Goal: Information Seeking & Learning: Learn about a topic

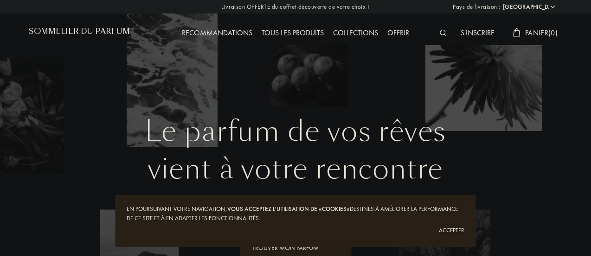
select select "FR"
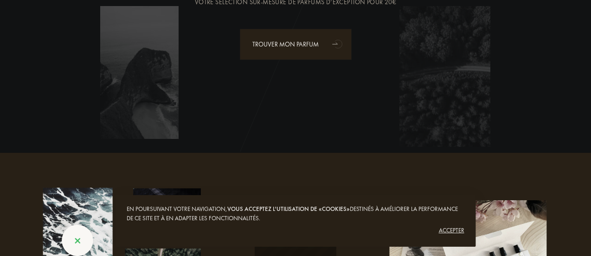
scroll to position [204, 0]
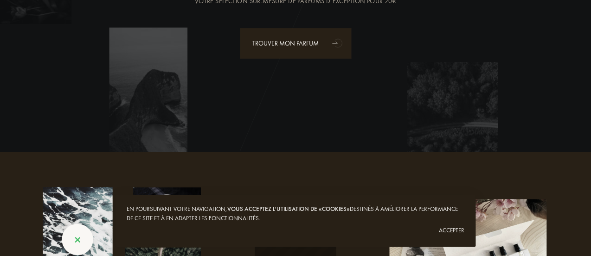
click at [449, 227] on div "Accepter" at bounding box center [295, 230] width 337 height 15
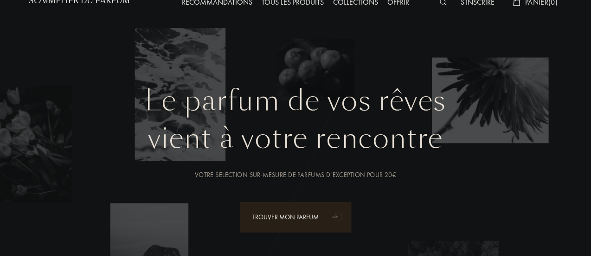
scroll to position [0, 0]
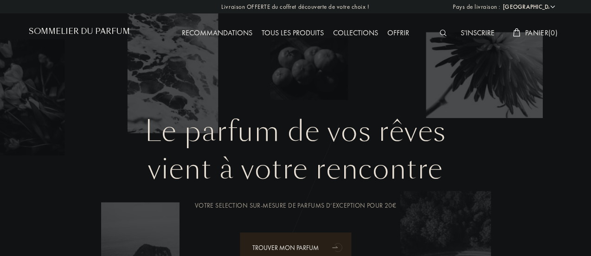
click at [310, 36] on div "Tous les produits" at bounding box center [292, 33] width 71 height 12
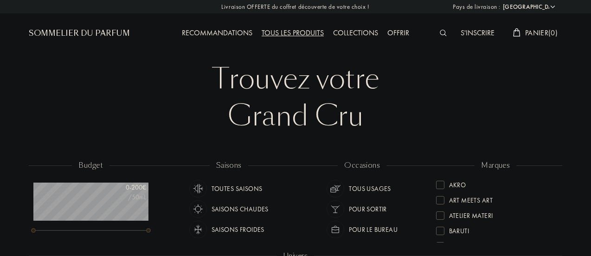
select select "FR"
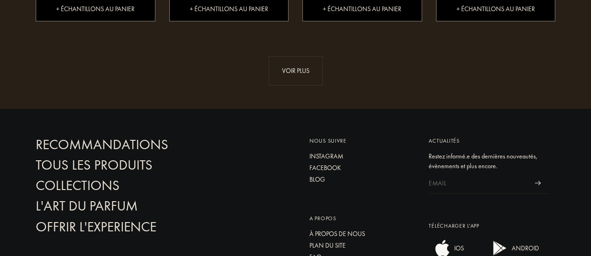
scroll to position [1114, 0]
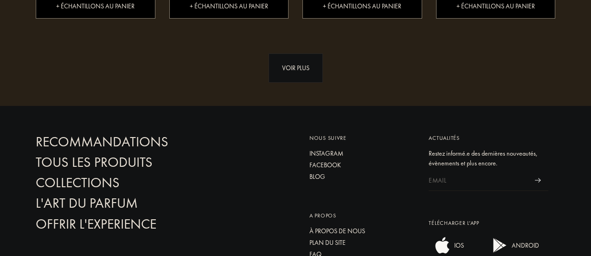
click at [302, 53] on div "Voir plus" at bounding box center [296, 67] width 54 height 29
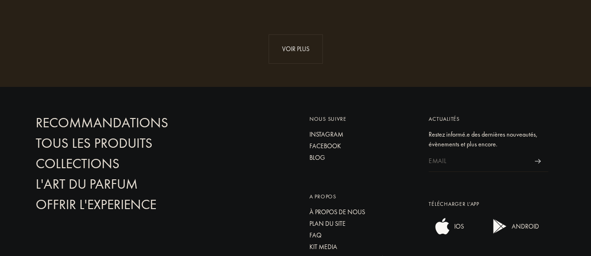
scroll to position [1857, 0]
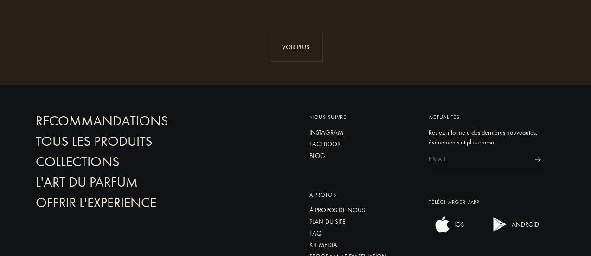
click at [302, 50] on div "Voir plus" at bounding box center [296, 46] width 54 height 29
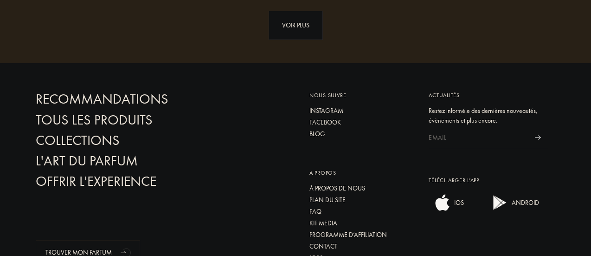
click at [298, 19] on div "Voir plus" at bounding box center [296, 25] width 54 height 29
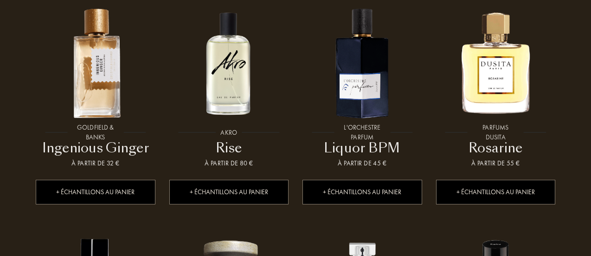
scroll to position [3326, 0]
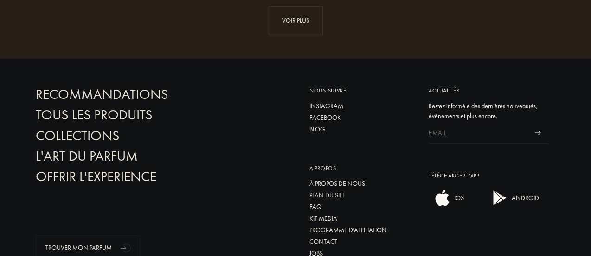
click at [298, 19] on div "Voir plus" at bounding box center [296, 20] width 54 height 29
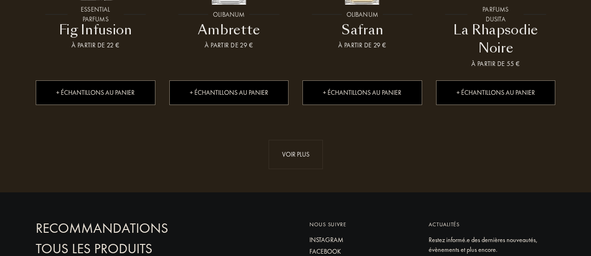
scroll to position [3925, 0]
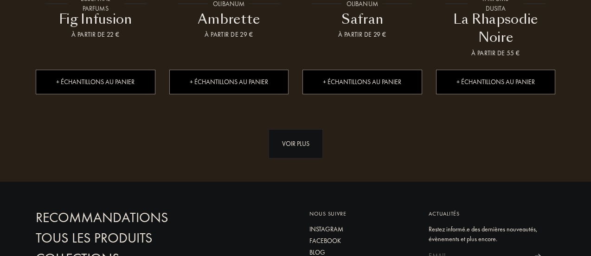
click at [300, 158] on div "Voir plus" at bounding box center [296, 143] width 54 height 29
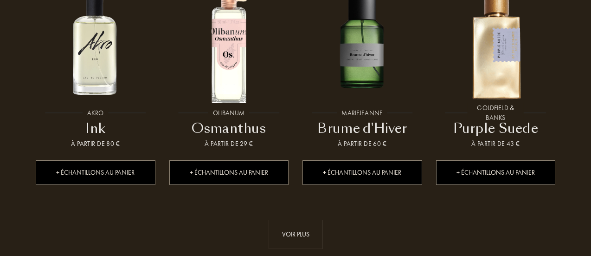
scroll to position [4537, 0]
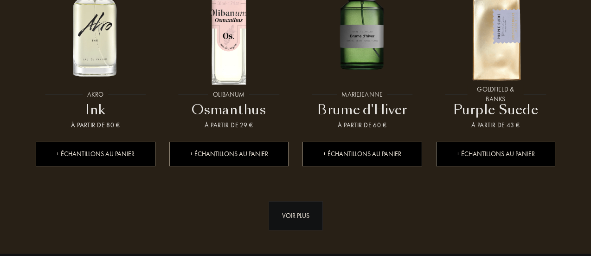
click at [294, 224] on div "Voir plus" at bounding box center [296, 215] width 54 height 29
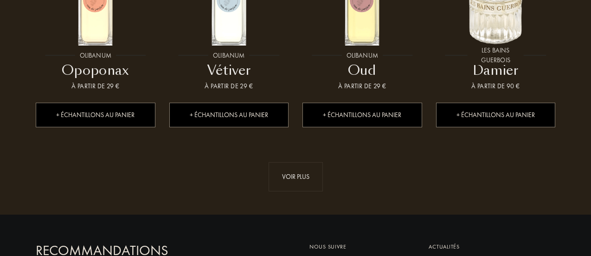
scroll to position [5243, 0]
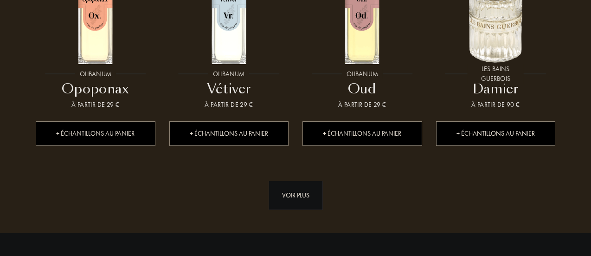
click at [296, 210] on div "Voir plus" at bounding box center [296, 195] width 54 height 29
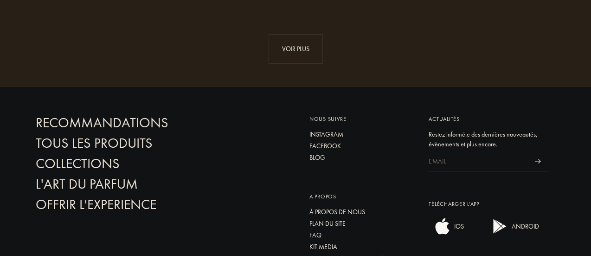
scroll to position [6079, 0]
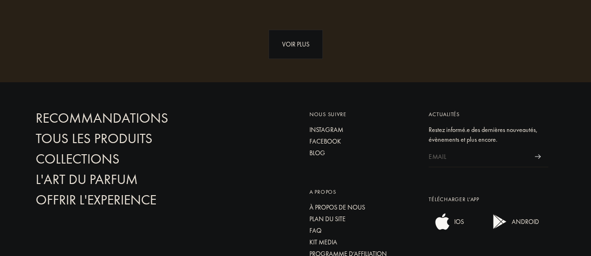
click at [304, 59] on div "Voir plus" at bounding box center [296, 44] width 54 height 29
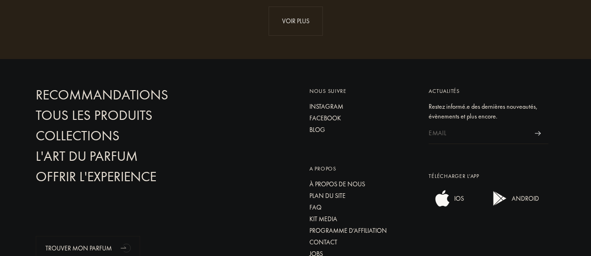
scroll to position [6766, 0]
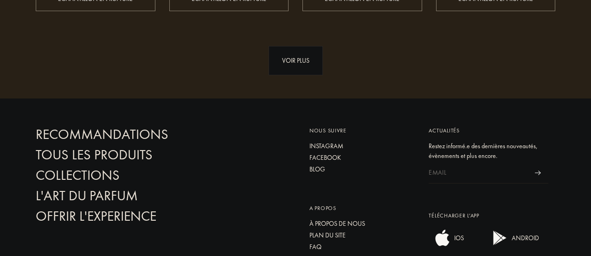
click at [298, 75] on div "Voir plus" at bounding box center [296, 60] width 54 height 29
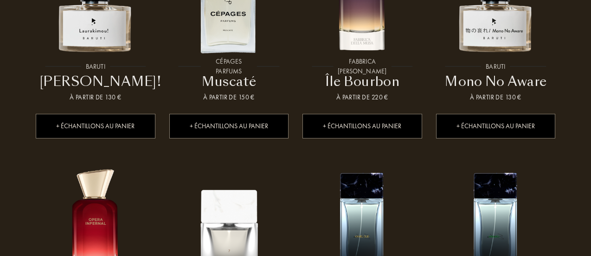
scroll to position [0, 0]
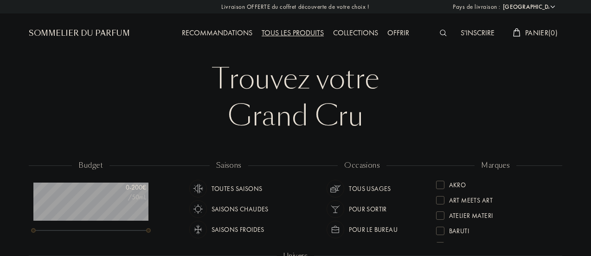
click at [304, 34] on div "Tous les produits" at bounding box center [292, 33] width 71 height 12
select select "FR"
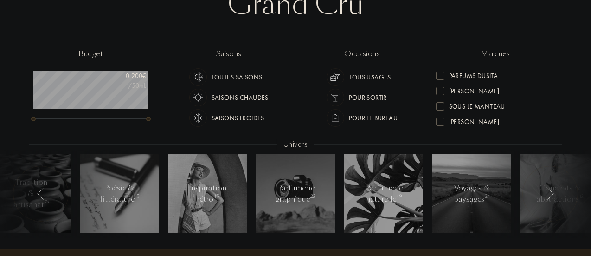
scroll to position [318, 0]
